Goal: Information Seeking & Learning: Learn about a topic

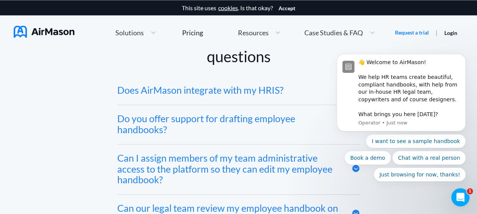
scroll to position [3590, 0]
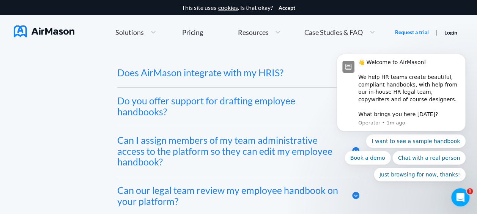
drag, startPoint x: 473, startPoint y: 172, endPoint x: 472, endPoint y: 162, distance: 10.3
click at [472, 162] on body "👋 Welcome to AirMason! We help HR teams create beautiful, compliant handbooks, …" at bounding box center [401, 95] width 146 height 190
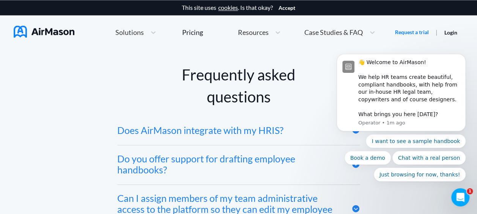
scroll to position [3527, 0]
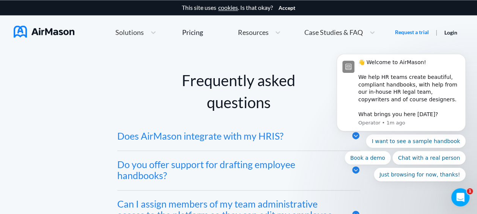
click at [350, 170] on div "I want to see a sample handbook Book a demo Chat with a real person Just browsi…" at bounding box center [400, 157] width 129 height 47
click at [352, 172] on div "I want to see a sample handbook Book a demo Chat with a real person Just browsi…" at bounding box center [400, 157] width 129 height 47
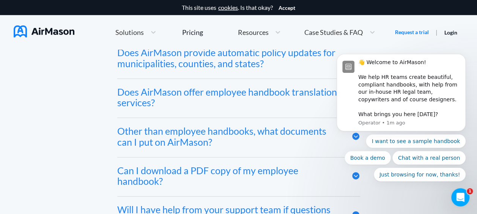
scroll to position [3980, 0]
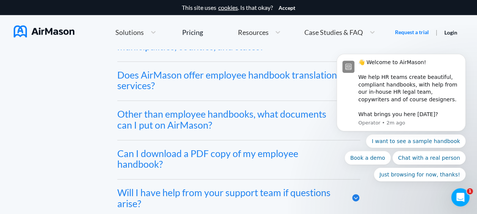
click at [350, 157] on div "I want to see a sample handbook Book a demo Chat with a real person Just browsi…" at bounding box center [400, 157] width 129 height 47
click at [261, 153] on div "Can I download a PDF copy of my employee handbook?" at bounding box center [228, 159] width 223 height 22
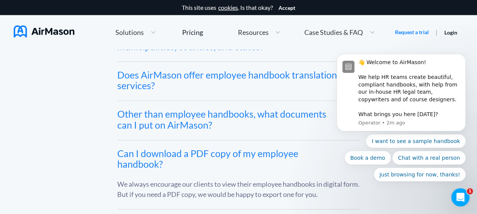
click at [263, 154] on div "Can I download a PDF copy of my employee handbook?" at bounding box center [228, 159] width 223 height 22
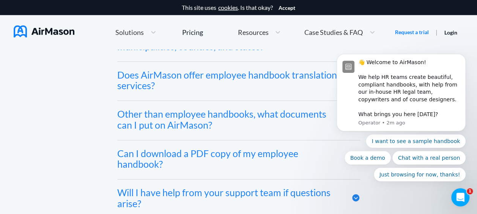
click at [260, 118] on div "Other than employee handbooks, what documents can I put on AirMason?" at bounding box center [228, 119] width 223 height 22
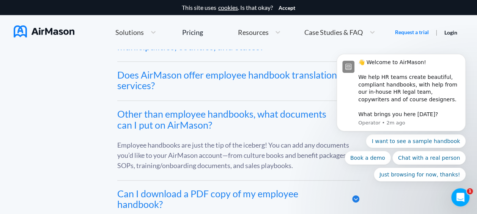
click at [263, 77] on div "Does AirMason offer employee handbook translation services?" at bounding box center [228, 80] width 223 height 22
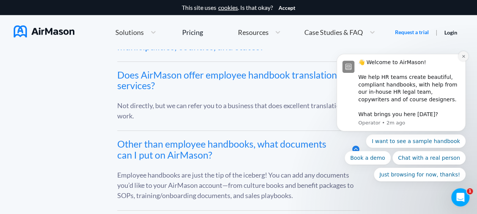
click at [465, 56] on button "Dismiss notification" at bounding box center [463, 56] width 10 height 10
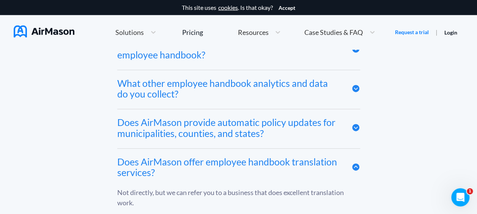
scroll to position [3889, 0]
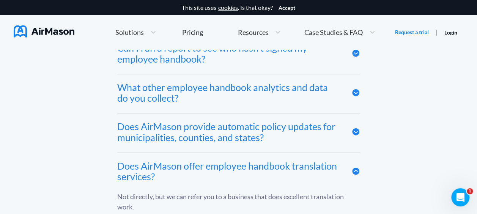
click at [361, 133] on div "Frequently asked questions Does AirMason integrate with my HRIS? We integrate w…" at bounding box center [238, 43] width 449 height 673
click at [354, 133] on icon at bounding box center [355, 131] width 9 height 9
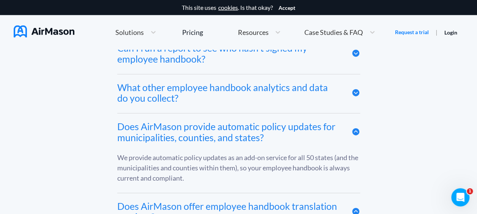
click at [354, 134] on icon at bounding box center [355, 131] width 7 height 7
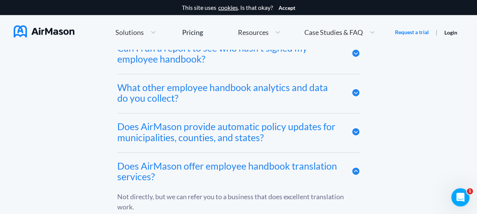
click at [356, 92] on icon at bounding box center [355, 92] width 7 height 7
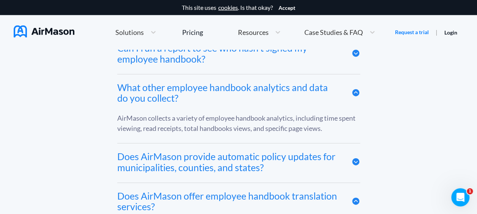
click at [354, 91] on icon at bounding box center [355, 92] width 7 height 7
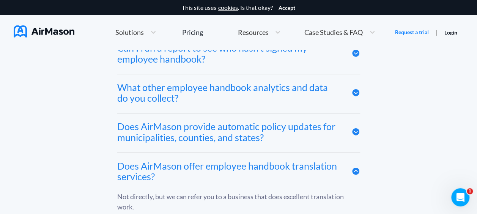
click at [369, 76] on div "Frequently asked questions Does AirMason integrate with my HRIS? We integrate w…" at bounding box center [238, 43] width 449 height 673
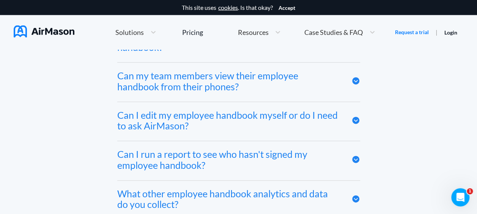
scroll to position [3768, 0]
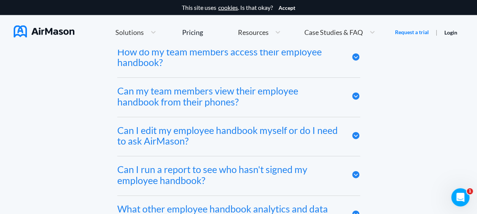
click at [356, 176] on icon at bounding box center [355, 174] width 9 height 9
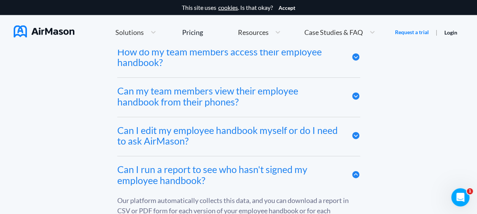
click at [374, 182] on div "Frequently asked questions Does AirMason integrate with my HRIS? We integrate w…" at bounding box center [238, 184] width 449 height 713
click at [355, 179] on icon at bounding box center [355, 174] width 9 height 9
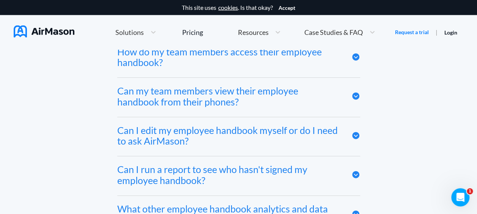
click at [356, 137] on icon at bounding box center [355, 135] width 9 height 9
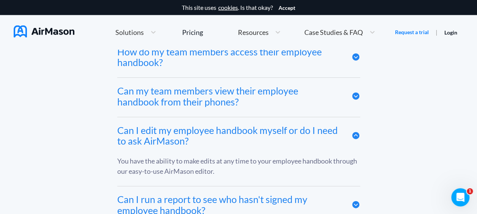
click at [357, 139] on icon at bounding box center [355, 135] width 7 height 7
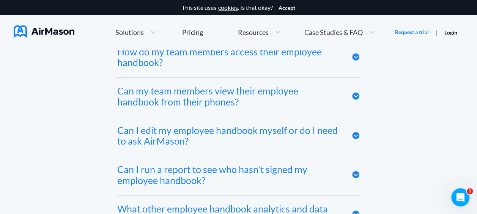
click at [356, 98] on icon at bounding box center [355, 96] width 9 height 9
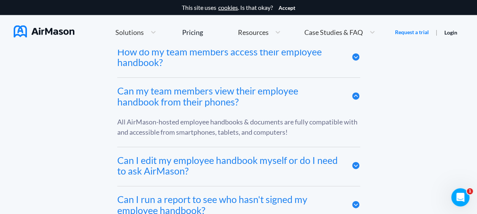
click at [357, 100] on icon at bounding box center [355, 96] width 9 height 9
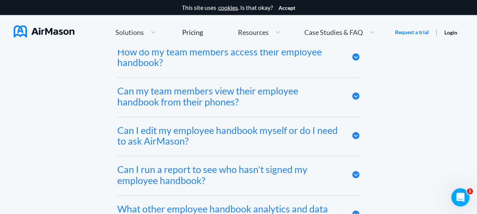
click at [355, 59] on icon at bounding box center [355, 57] width 9 height 9
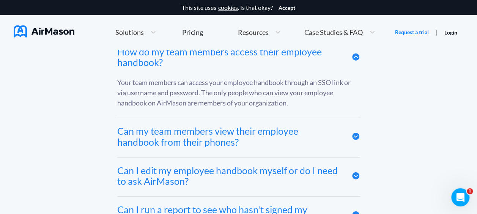
click at [399, 89] on div "Frequently asked questions Does AirMason integrate with my HRIS? We integrate w…" at bounding box center [238, 184] width 449 height 713
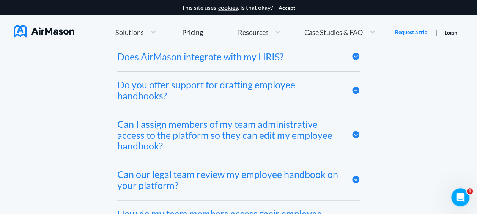
scroll to position [3601, 0]
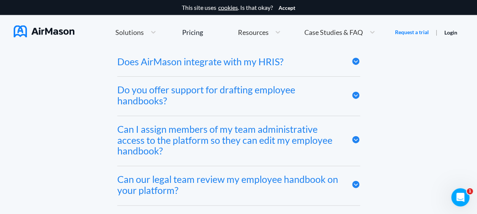
click at [358, 64] on icon at bounding box center [355, 61] width 7 height 7
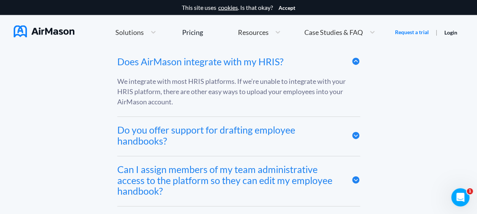
click at [356, 139] on icon at bounding box center [355, 135] width 7 height 7
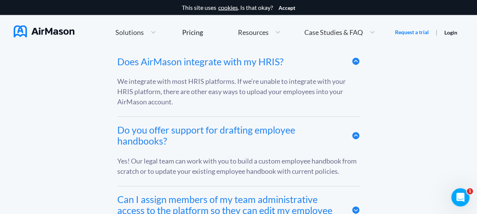
click at [355, 138] on icon at bounding box center [355, 135] width 7 height 7
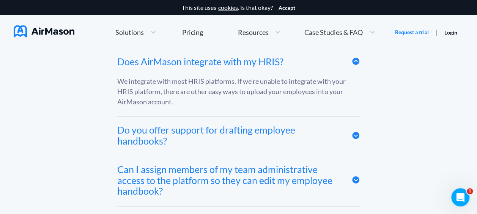
click at [353, 64] on icon at bounding box center [355, 61] width 7 height 7
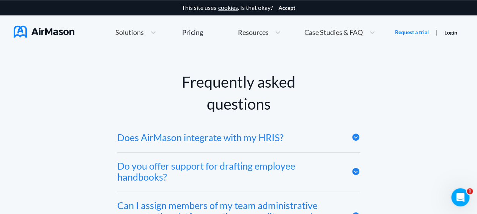
scroll to position [3495, 0]
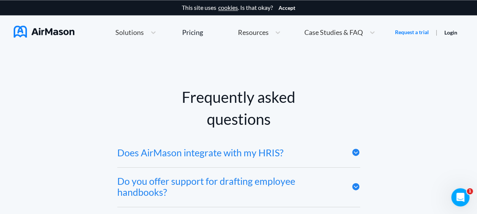
scroll to position [3555, 0]
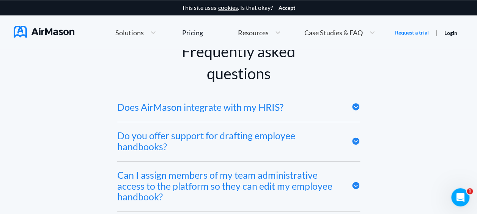
click at [356, 109] on icon at bounding box center [355, 106] width 9 height 9
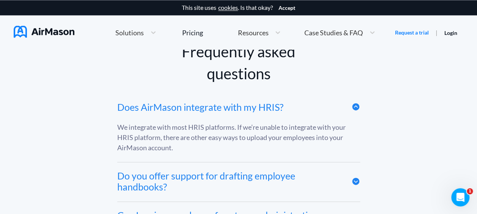
click at [356, 108] on icon at bounding box center [355, 107] width 7 height 7
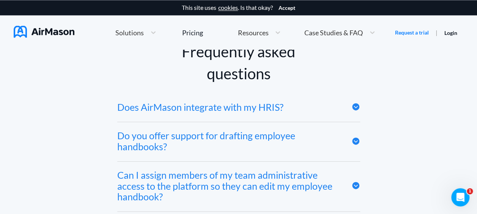
click at [356, 144] on icon at bounding box center [355, 140] width 7 height 7
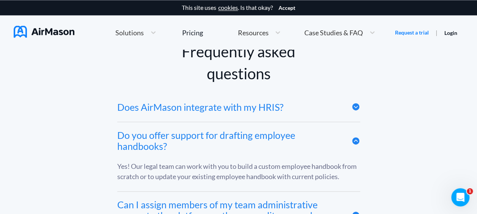
click at [356, 143] on icon at bounding box center [355, 140] width 7 height 7
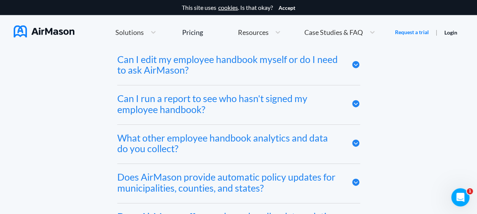
scroll to position [3897, 0]
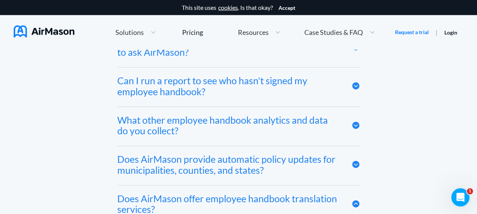
click at [463, 197] on icon "Open Intercom Messenger" at bounding box center [460, 197] width 13 height 13
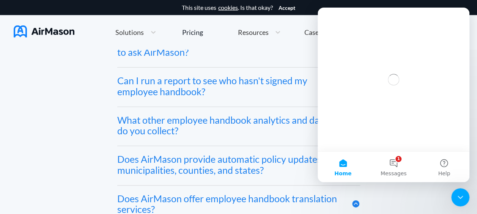
scroll to position [0, 0]
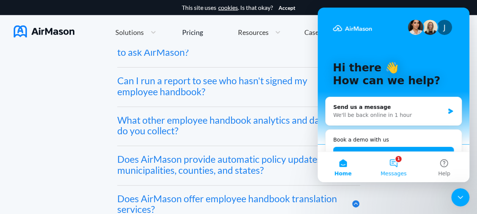
click at [395, 159] on button "1 Messages" at bounding box center [393, 167] width 50 height 30
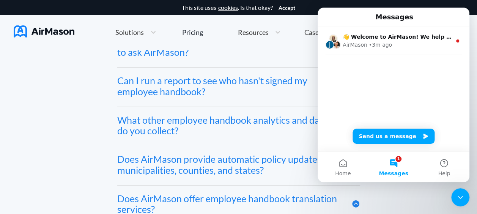
click at [75, 108] on div "Frequently asked questions Does AirMason integrate with my HRIS? We integrate w…" at bounding box center [238, 55] width 449 height 713
